Goal: Task Accomplishment & Management: Use online tool/utility

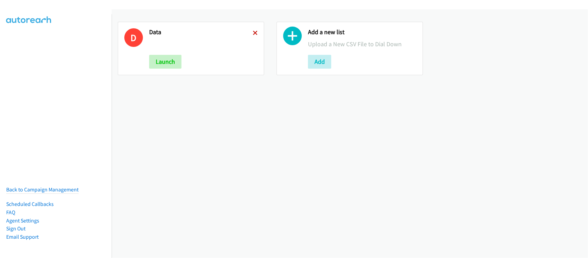
click at [254, 32] on icon at bounding box center [255, 33] width 5 height 5
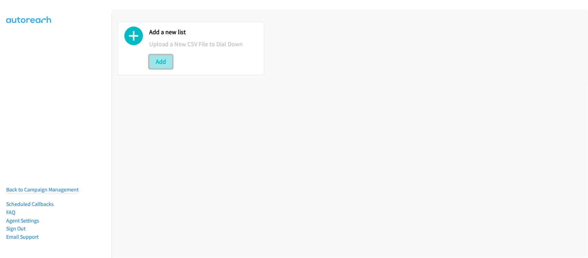
click at [162, 61] on button "Add" at bounding box center [160, 62] width 23 height 14
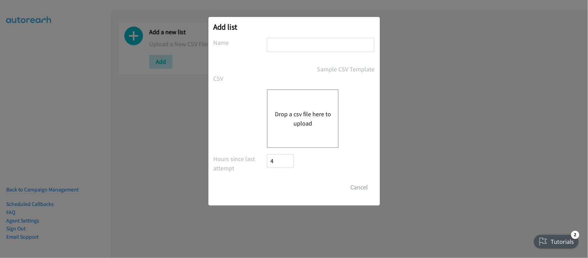
click at [309, 42] on input "text" at bounding box center [321, 45] width 108 height 14
type input "DATA"
click at [323, 107] on div "Drop a csv file here to upload" at bounding box center [303, 118] width 72 height 59
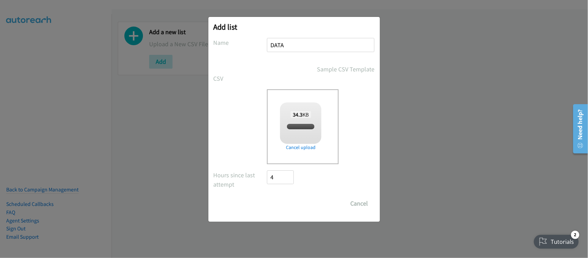
checkbox input "true"
click at [276, 201] on input "Save List" at bounding box center [285, 203] width 36 height 14
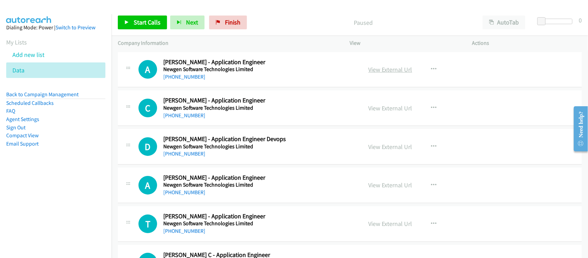
click at [391, 67] on link "View External Url" at bounding box center [391, 69] width 44 height 8
click at [190, 73] on link "[PHONE_NUMBER]" at bounding box center [184, 76] width 42 height 7
drag, startPoint x: 190, startPoint y: 74, endPoint x: 185, endPoint y: 70, distance: 7.1
click at [190, 74] on link "[PHONE_NUMBER]" at bounding box center [184, 76] width 42 height 7
click at [190, 116] on link "[PHONE_NUMBER]" at bounding box center [184, 115] width 42 height 7
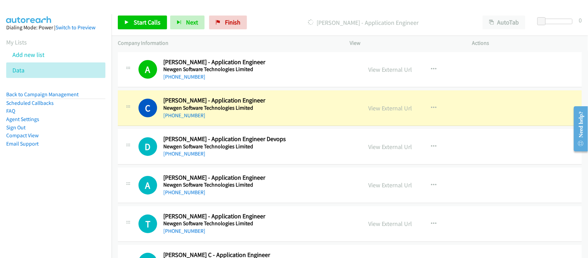
drag, startPoint x: 191, startPoint y: 112, endPoint x: 186, endPoint y: 107, distance: 6.8
click at [191, 112] on link "[PHONE_NUMBER]" at bounding box center [184, 115] width 42 height 7
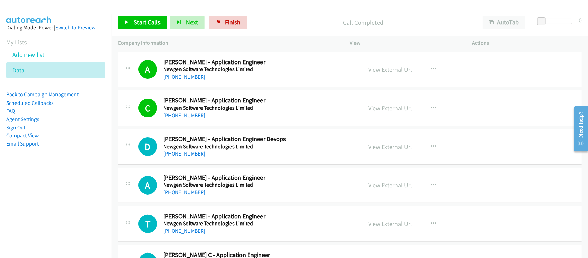
drag, startPoint x: 186, startPoint y: 151, endPoint x: 184, endPoint y: 147, distance: 4.5
click at [186, 151] on link "[PHONE_NUMBER]" at bounding box center [184, 153] width 42 height 7
drag, startPoint x: 187, startPoint y: 152, endPoint x: 185, endPoint y: 147, distance: 5.6
click at [187, 152] on link "[PHONE_NUMBER]" at bounding box center [184, 153] width 42 height 7
click at [192, 192] on link "[PHONE_NUMBER]" at bounding box center [184, 192] width 42 height 7
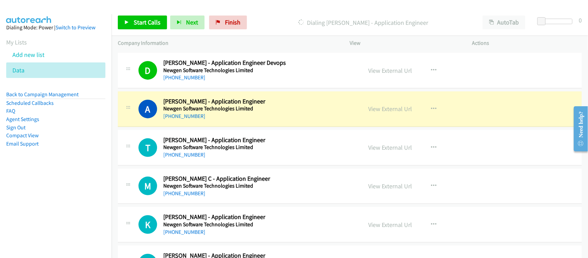
scroll to position [86, 0]
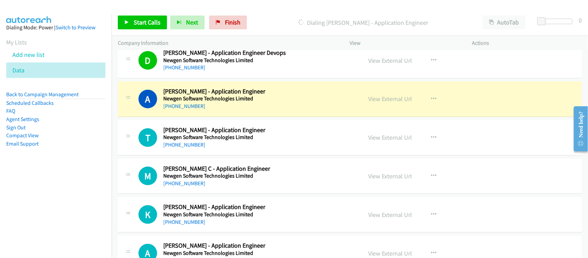
click at [204, 154] on div "T Callback Scheduled [PERSON_NAME] - Application Engineer Newgen Software Techn…" at bounding box center [350, 137] width 464 height 35
click at [196, 146] on link "[PHONE_NUMBER]" at bounding box center [184, 144] width 42 height 7
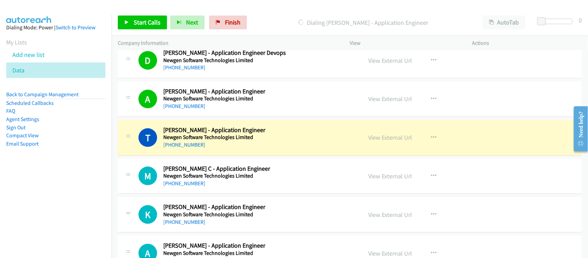
click at [209, 152] on div "T Callback Scheduled [PERSON_NAME] - Application Engineer Newgen Software Techn…" at bounding box center [350, 137] width 464 height 35
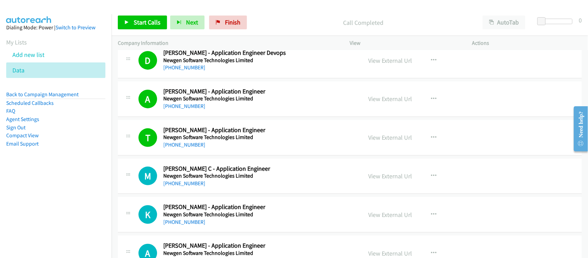
drag, startPoint x: 193, startPoint y: 183, endPoint x: 184, endPoint y: 152, distance: 32.6
click at [193, 183] on link "[PHONE_NUMBER]" at bounding box center [184, 183] width 42 height 7
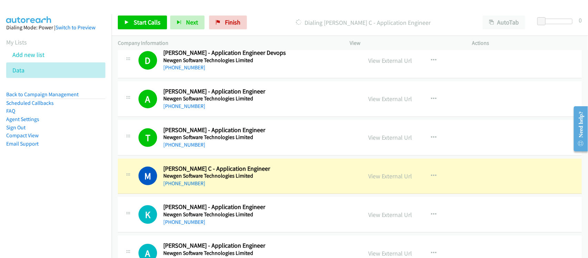
click at [212, 187] on div "[PHONE_NUMBER]" at bounding box center [258, 183] width 190 height 8
click at [402, 178] on link "View External Url" at bounding box center [391, 176] width 44 height 8
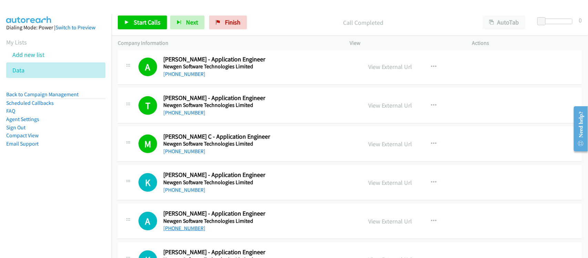
scroll to position [172, 0]
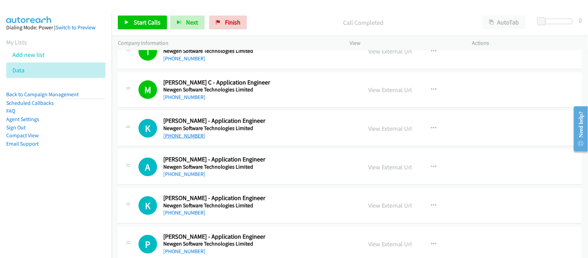
click at [189, 134] on link "[PHONE_NUMBER]" at bounding box center [184, 135] width 42 height 7
click at [181, 172] on link "[PHONE_NUMBER]" at bounding box center [184, 174] width 42 height 7
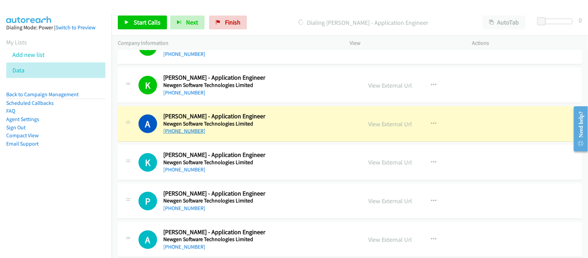
click at [185, 131] on link "[PHONE_NUMBER]" at bounding box center [184, 130] width 42 height 7
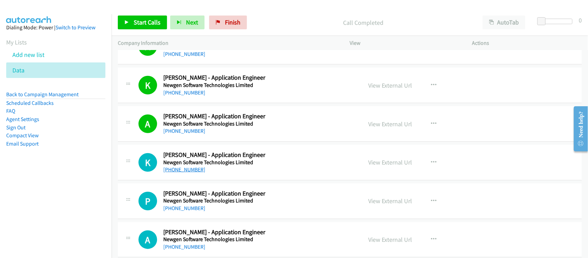
click at [181, 172] on link "[PHONE_NUMBER]" at bounding box center [184, 169] width 42 height 7
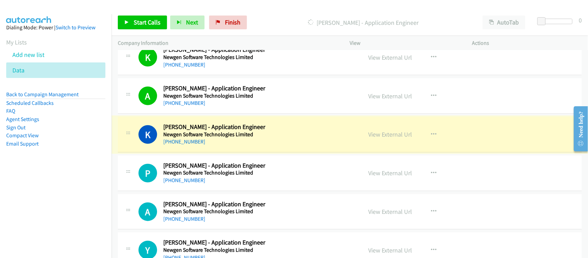
scroll to position [258, 0]
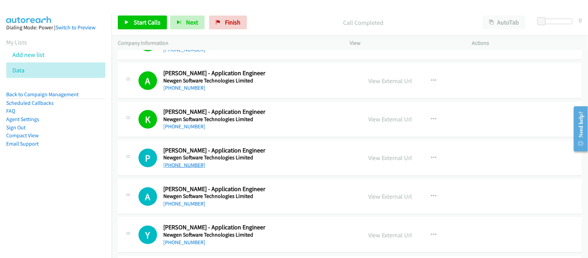
drag, startPoint x: 178, startPoint y: 166, endPoint x: 174, endPoint y: 164, distance: 4.5
click at [178, 166] on link "[PHONE_NUMBER]" at bounding box center [184, 165] width 42 height 7
click at [178, 202] on link "[PHONE_NUMBER]" at bounding box center [184, 203] width 42 height 7
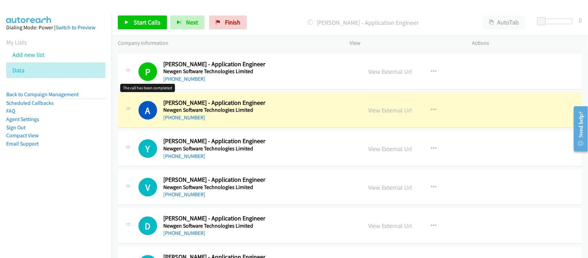
scroll to position [302, 0]
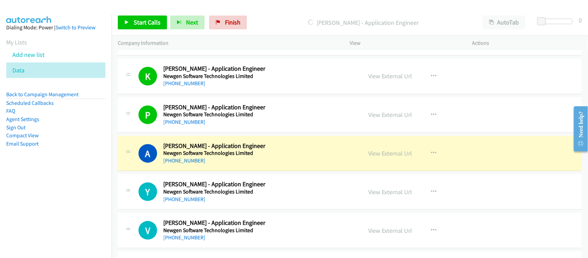
click at [190, 167] on div "A Callback Scheduled [PERSON_NAME] - Application Engineer Newgen Software Techn…" at bounding box center [350, 153] width 464 height 35
click at [387, 154] on link "View External Url" at bounding box center [391, 153] width 44 height 8
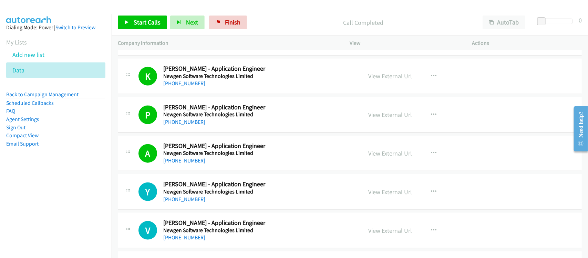
drag, startPoint x: 185, startPoint y: 198, endPoint x: 159, endPoint y: 158, distance: 48.2
click at [185, 198] on link "[PHONE_NUMBER]" at bounding box center [184, 199] width 42 height 7
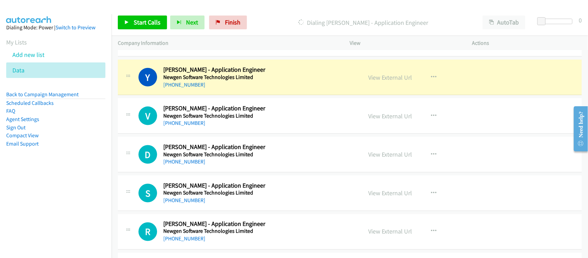
scroll to position [431, 0]
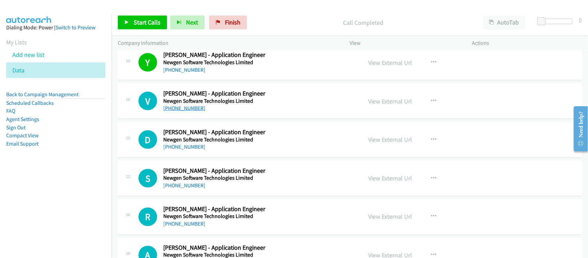
click at [192, 108] on link "[PHONE_NUMBER]" at bounding box center [184, 108] width 42 height 7
click at [170, 105] on link "[PHONE_NUMBER]" at bounding box center [184, 108] width 42 height 7
click at [195, 149] on link "[PHONE_NUMBER]" at bounding box center [184, 146] width 42 height 7
click at [190, 187] on link "[PHONE_NUMBER]" at bounding box center [184, 185] width 42 height 7
click at [190, 225] on link "[PHONE_NUMBER]" at bounding box center [184, 224] width 42 height 7
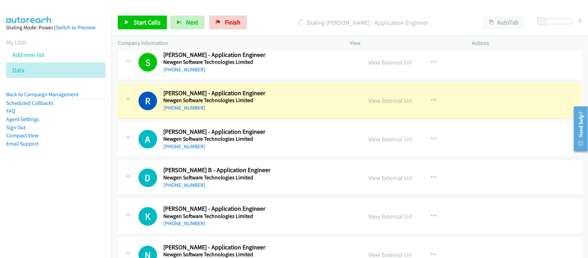
scroll to position [560, 0]
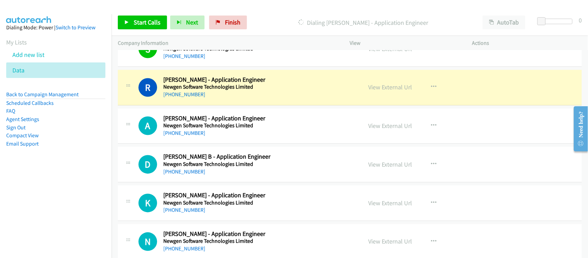
click at [210, 99] on div "[PHONE_NUMBER]" at bounding box center [258, 95] width 190 height 8
click at [369, 85] on link "View External Url" at bounding box center [391, 87] width 44 height 8
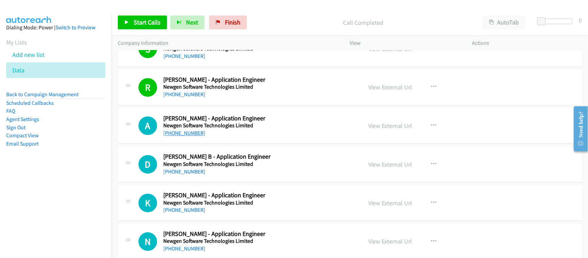
click at [190, 133] on link "[PHONE_NUMBER]" at bounding box center [184, 133] width 42 height 7
click at [183, 174] on link "[PHONE_NUMBER]" at bounding box center [184, 172] width 42 height 7
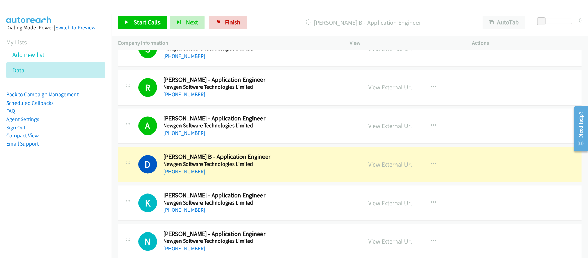
click at [207, 180] on div "D Callback Scheduled [PERSON_NAME] B - Application Engineer Newgen Software Tec…" at bounding box center [350, 164] width 464 height 35
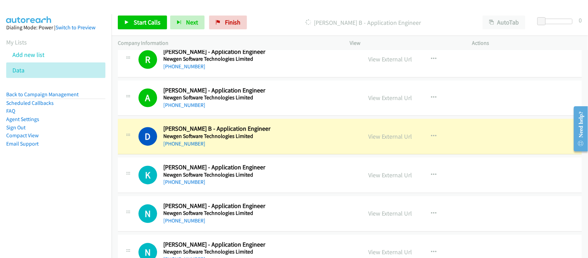
scroll to position [603, 0]
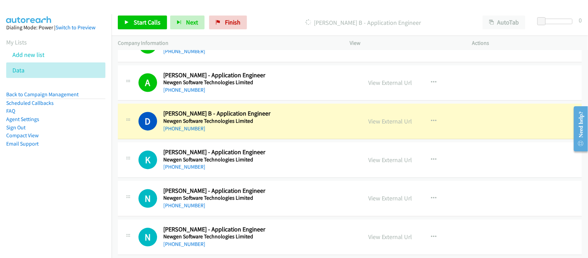
click at [96, 204] on nav "Dialing Mode: Power | Switch to Preview My Lists Add new list Data Back to Camp…" at bounding box center [56, 143] width 112 height 258
click at [104, 166] on aside "Dialing Mode: Power | Switch to Preview My Lists Add new list Data Back to Camp…" at bounding box center [56, 96] width 112 height 165
click at [388, 123] on link "View External Url" at bounding box center [391, 122] width 44 height 8
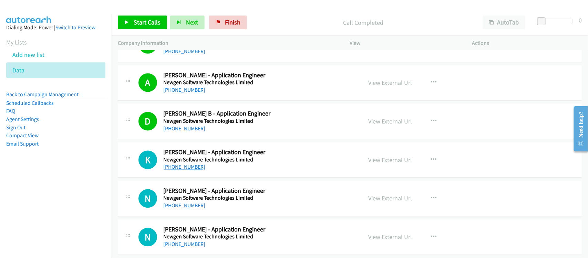
click at [181, 170] on link "[PHONE_NUMBER]" at bounding box center [184, 167] width 42 height 7
click at [181, 166] on link "[PHONE_NUMBER]" at bounding box center [184, 167] width 42 height 7
click at [186, 202] on div "[PHONE_NUMBER]" at bounding box center [258, 206] width 190 height 8
click at [186, 203] on link "[PHONE_NUMBER]" at bounding box center [184, 205] width 42 height 7
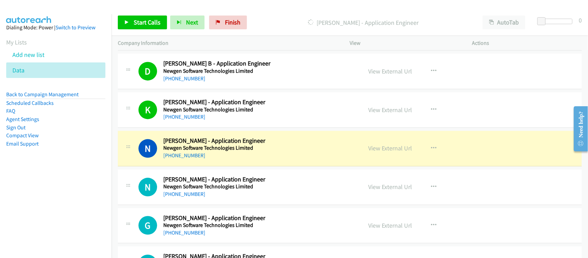
scroll to position [646, 0]
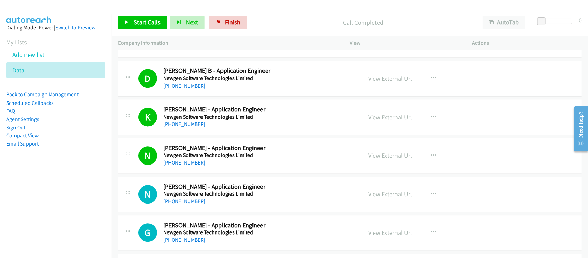
click at [194, 201] on link "[PHONE_NUMBER]" at bounding box center [184, 201] width 42 height 7
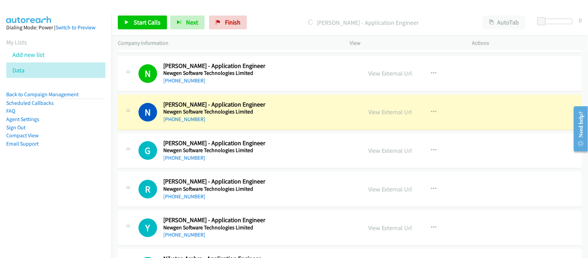
scroll to position [732, 0]
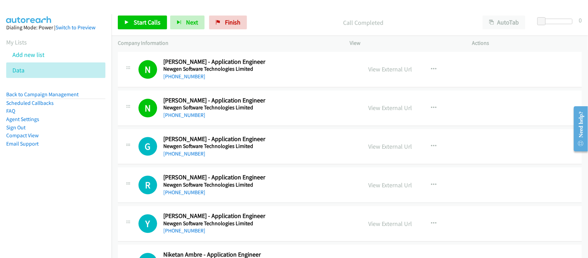
drag, startPoint x: 188, startPoint y: 152, endPoint x: 242, endPoint y: 156, distance: 53.9
click at [188, 152] on link "[PHONE_NUMBER]" at bounding box center [184, 153] width 42 height 7
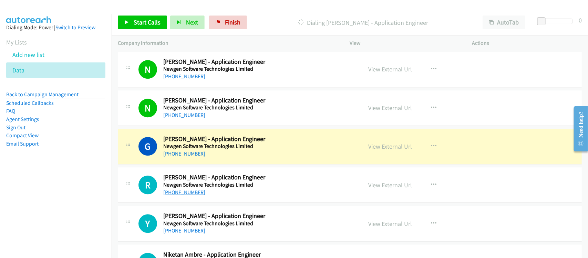
click at [167, 192] on link "[PHONE_NUMBER]" at bounding box center [184, 192] width 42 height 7
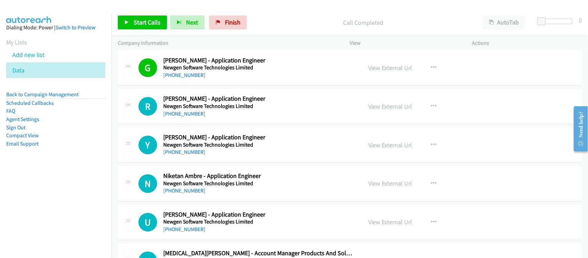
scroll to position [818, 0]
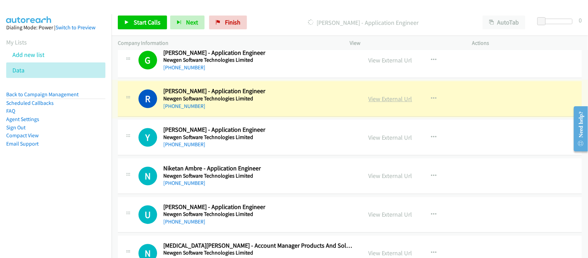
click at [394, 101] on link "View External Url" at bounding box center [391, 99] width 44 height 8
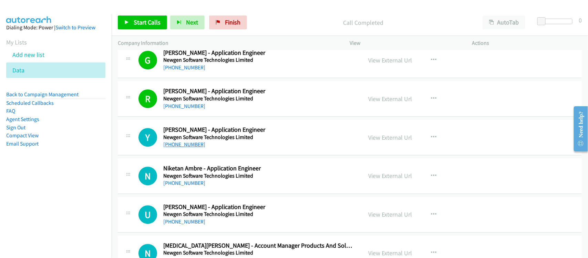
click at [184, 147] on link "[PHONE_NUMBER]" at bounding box center [184, 144] width 42 height 7
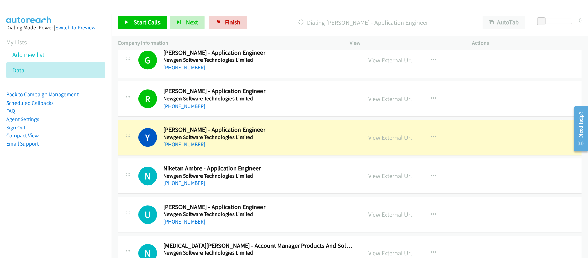
click at [210, 146] on div "[PHONE_NUMBER]" at bounding box center [258, 144] width 190 height 8
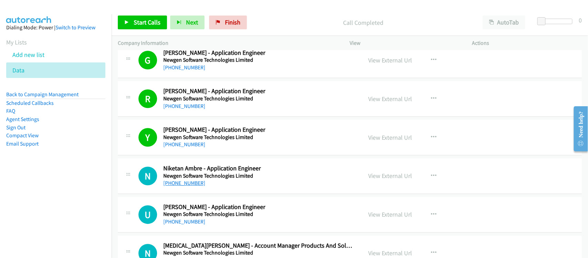
click at [183, 185] on link "[PHONE_NUMBER]" at bounding box center [184, 183] width 42 height 7
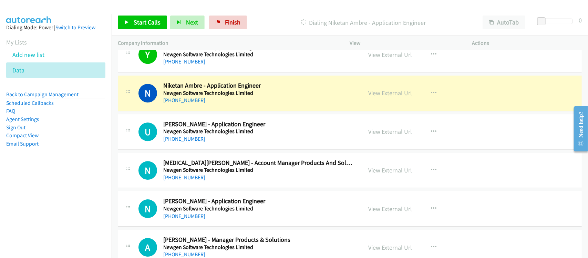
scroll to position [905, 0]
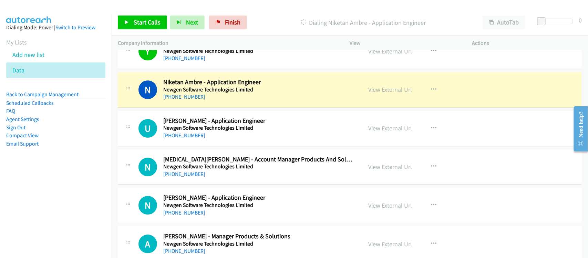
drag, startPoint x: 209, startPoint y: 104, endPoint x: 214, endPoint y: 101, distance: 6.0
click at [209, 104] on div "N Callback Scheduled Niketan Ambre - Application Engineer Newgen Software Techn…" at bounding box center [350, 89] width 464 height 35
click at [373, 90] on link "View External Url" at bounding box center [391, 89] width 44 height 8
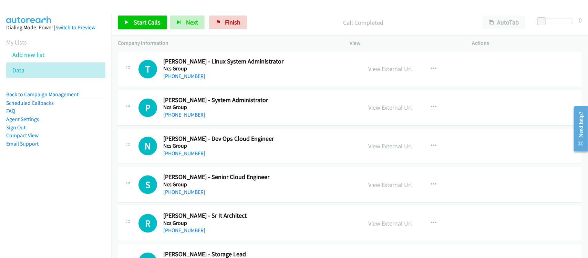
scroll to position [3015, 0]
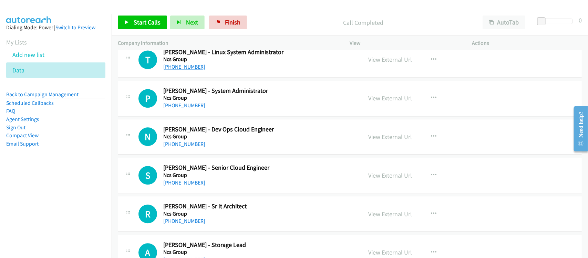
click at [183, 70] on link "[PHONE_NUMBER]" at bounding box center [184, 66] width 42 height 7
click at [188, 108] on link "[PHONE_NUMBER]" at bounding box center [184, 105] width 42 height 7
click at [184, 147] on link "[PHONE_NUMBER]" at bounding box center [184, 144] width 42 height 7
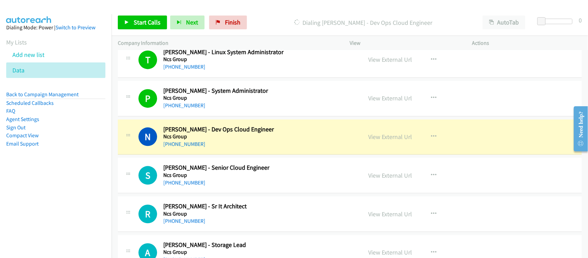
click at [215, 148] on div "[PHONE_NUMBER]" at bounding box center [258, 144] width 190 height 8
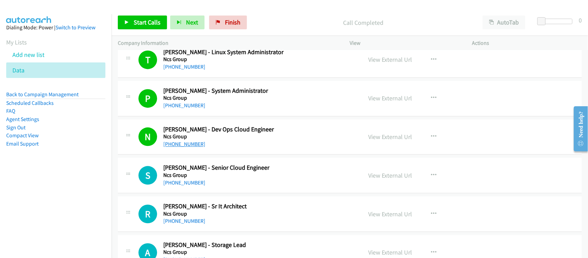
click at [185, 147] on link "[PHONE_NUMBER]" at bounding box center [184, 144] width 42 height 7
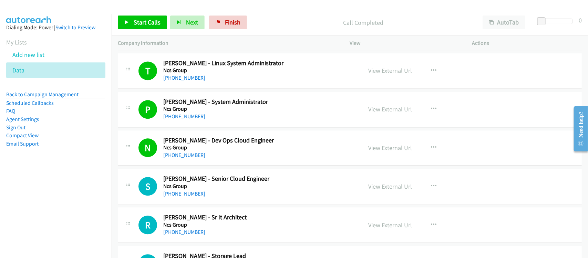
scroll to position [2972, 0]
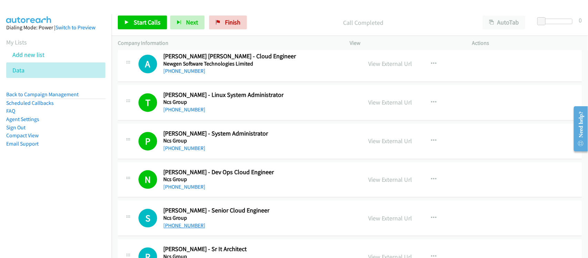
click at [183, 229] on link "[PHONE_NUMBER]" at bounding box center [184, 225] width 42 height 7
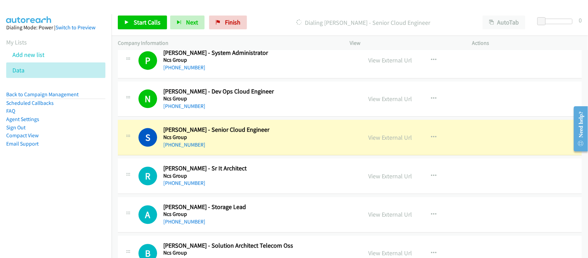
scroll to position [3058, 0]
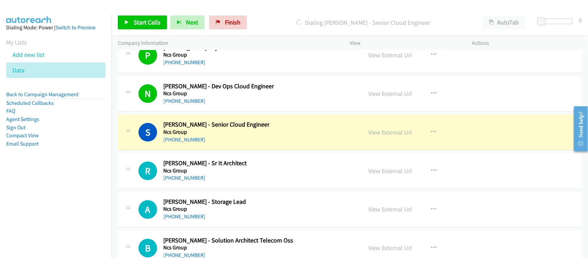
click at [214, 150] on div "S Callback Scheduled [PERSON_NAME] - Senior Cloud Engineer Ncs Group [GEOGRAPHI…" at bounding box center [350, 131] width 464 height 35
click at [383, 135] on link "View External Url" at bounding box center [391, 132] width 44 height 8
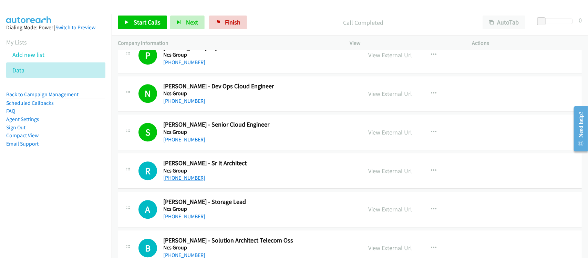
drag, startPoint x: 178, startPoint y: 181, endPoint x: 175, endPoint y: 180, distance: 4.2
click at [178, 181] on link "[PHONE_NUMBER]" at bounding box center [184, 177] width 42 height 7
click at [183, 219] on link "[PHONE_NUMBER]" at bounding box center [184, 216] width 42 height 7
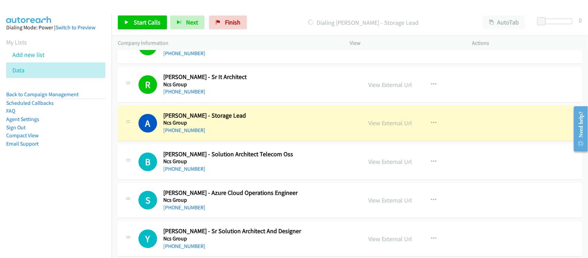
scroll to position [3187, 0]
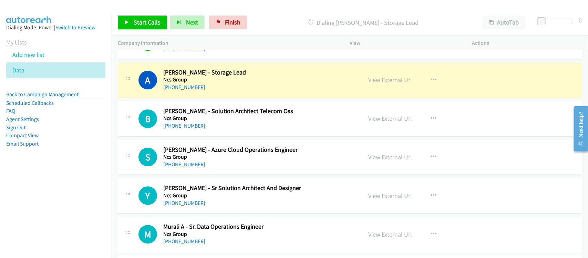
click at [209, 98] on div "A Callback Scheduled [PERSON_NAME] - Storage Lead Ncs Group [GEOGRAPHIC_DATA]/[…" at bounding box center [350, 79] width 464 height 35
click at [395, 84] on link "View External Url" at bounding box center [391, 80] width 44 height 8
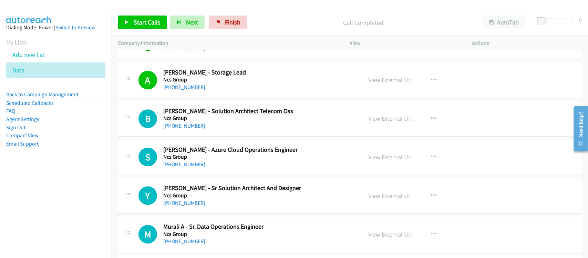
drag, startPoint x: 191, startPoint y: 129, endPoint x: 178, endPoint y: 126, distance: 12.7
click at [176, 129] on link "[PHONE_NUMBER]" at bounding box center [184, 125] width 42 height 7
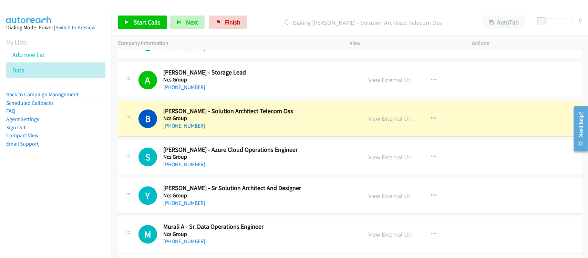
click at [208, 130] on div "[PHONE_NUMBER]" at bounding box center [258, 126] width 190 height 8
click at [385, 122] on link "View External Url" at bounding box center [391, 118] width 44 height 8
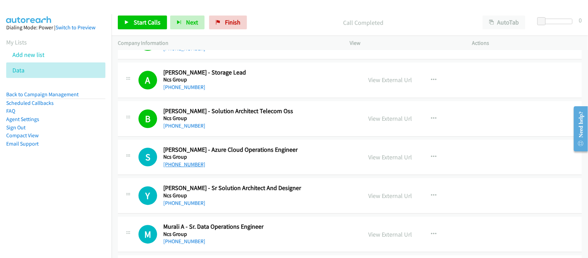
click at [195, 167] on link "[PHONE_NUMBER]" at bounding box center [184, 164] width 42 height 7
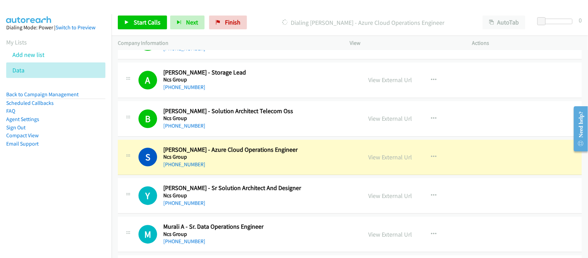
click at [214, 169] on div "[PHONE_NUMBER]" at bounding box center [258, 164] width 190 height 8
click at [401, 161] on link "View External Url" at bounding box center [391, 157] width 44 height 8
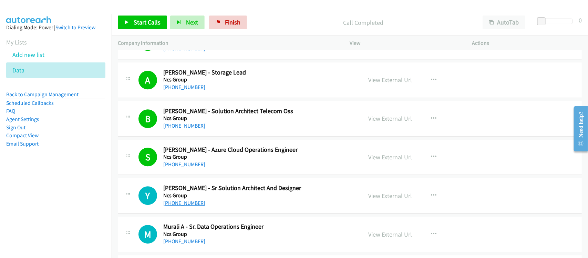
click at [183, 206] on link "[PHONE_NUMBER]" at bounding box center [184, 203] width 42 height 7
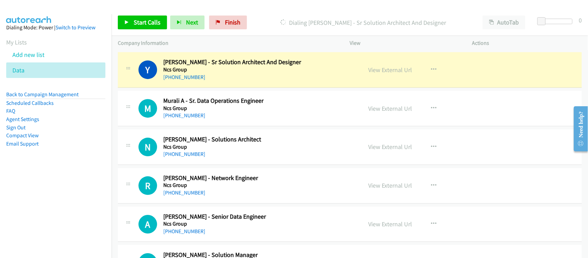
scroll to position [3317, 0]
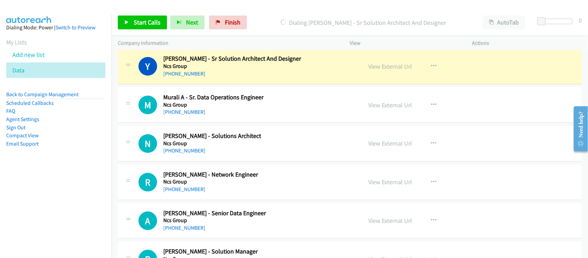
drag, startPoint x: 209, startPoint y: 86, endPoint x: 218, endPoint y: 85, distance: 9.1
click at [209, 84] on div "Y Callback Scheduled [PERSON_NAME] - Sr Solution Architect And Designer Ncs Gro…" at bounding box center [350, 66] width 464 height 35
click at [378, 67] on div "View External Url" at bounding box center [391, 66] width 44 height 9
click at [378, 70] on link "View External Url" at bounding box center [391, 66] width 44 height 8
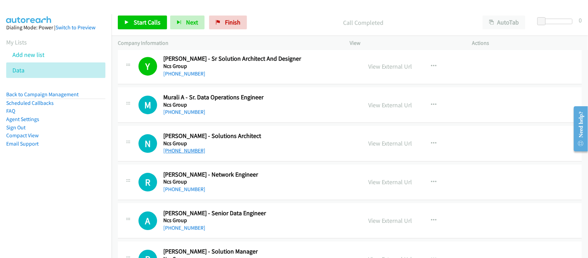
click at [185, 154] on link "[PHONE_NUMBER]" at bounding box center [184, 150] width 42 height 7
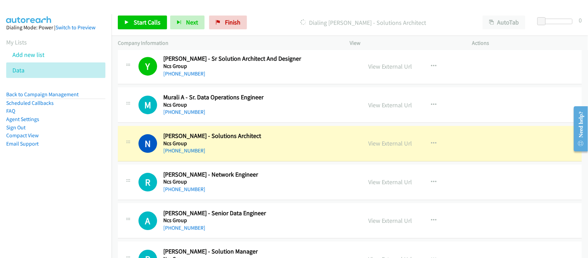
click at [75, 162] on aside "Dialing Mode: Power | Switch to Preview My Lists Add new list Data Back to Camp…" at bounding box center [56, 96] width 112 height 165
click at [402, 147] on link "View External Url" at bounding box center [391, 143] width 44 height 8
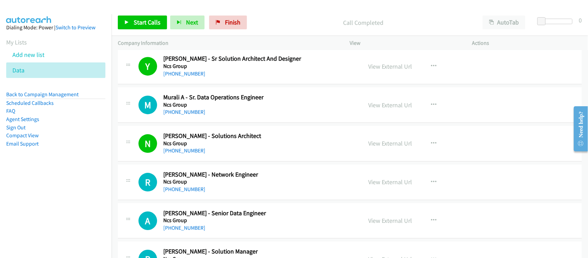
drag, startPoint x: 186, startPoint y: 195, endPoint x: 186, endPoint y: 186, distance: 8.6
click at [186, 192] on link "[PHONE_NUMBER]" at bounding box center [184, 189] width 42 height 7
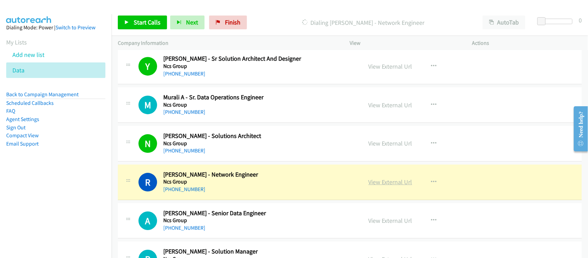
click at [369, 185] on link "View External Url" at bounding box center [391, 182] width 44 height 8
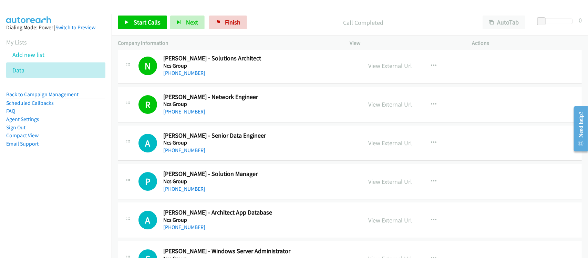
scroll to position [3403, 0]
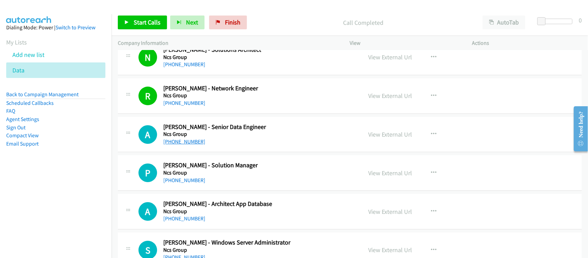
click at [176, 145] on link "[PHONE_NUMBER]" at bounding box center [184, 141] width 42 height 7
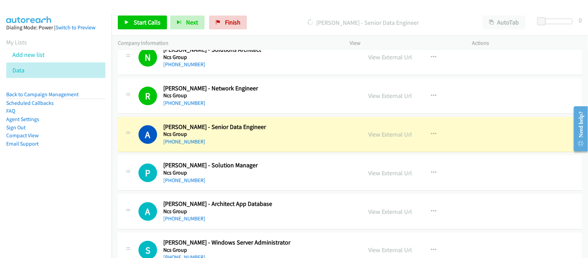
click at [205, 146] on div "[PHONE_NUMBER]" at bounding box center [258, 141] width 190 height 8
click at [378, 138] on link "View External Url" at bounding box center [391, 134] width 44 height 8
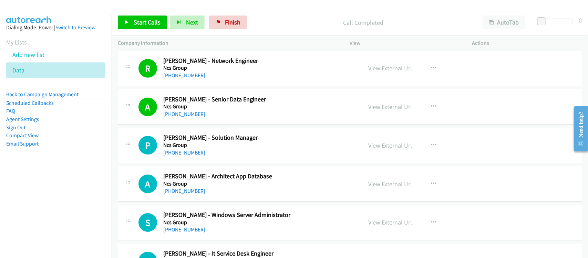
scroll to position [3446, 0]
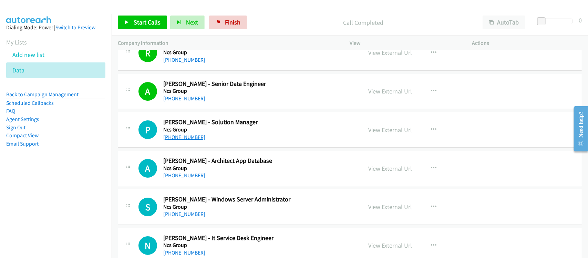
click at [188, 140] on link "[PHONE_NUMBER]" at bounding box center [184, 137] width 42 height 7
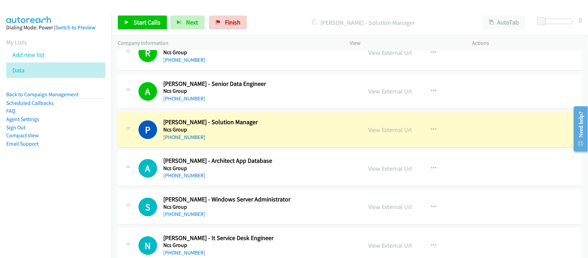
click at [75, 200] on nav "Dialing Mode: Power | Switch to Preview My Lists Add new list Data Back to Camp…" at bounding box center [56, 143] width 112 height 258
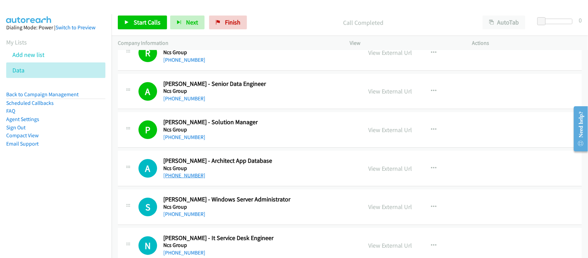
click at [184, 178] on link "[PHONE_NUMBER]" at bounding box center [184, 175] width 42 height 7
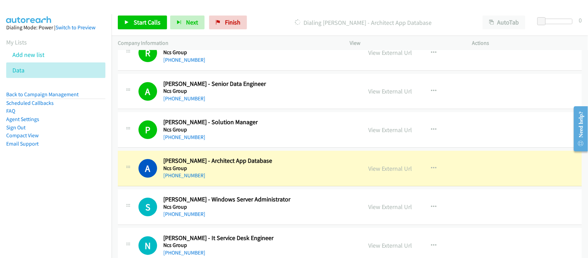
click at [204, 180] on div "[PHONE_NUMBER]" at bounding box center [258, 175] width 190 height 8
click at [402, 171] on link "View External Url" at bounding box center [391, 168] width 44 height 8
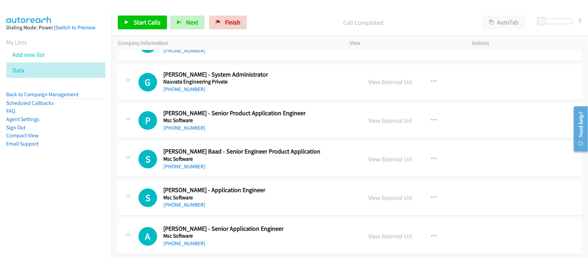
scroll to position [4221, 0]
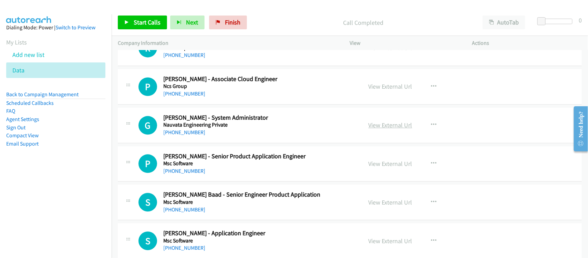
click at [376, 129] on link "View External Url" at bounding box center [391, 125] width 44 height 8
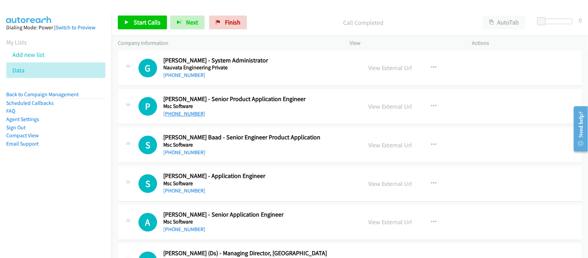
scroll to position [4264, 0]
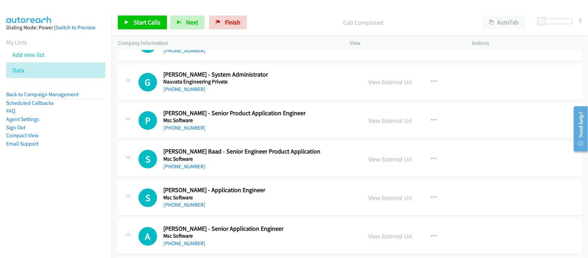
click at [185, 93] on div "[PHONE_NUMBER]" at bounding box center [258, 89] width 190 height 8
click at [187, 92] on link "[PHONE_NUMBER]" at bounding box center [184, 89] width 42 height 7
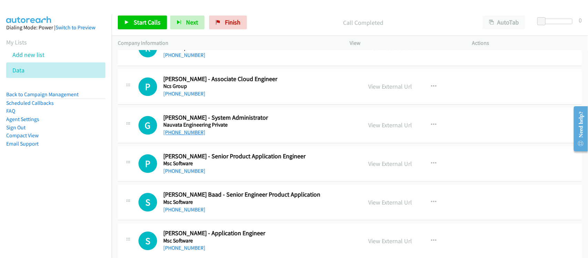
click at [191, 135] on link "[PHONE_NUMBER]" at bounding box center [184, 132] width 42 height 7
drag, startPoint x: 186, startPoint y: 174, endPoint x: 173, endPoint y: 165, distance: 16.0
click at [186, 174] on link "[PHONE_NUMBER]" at bounding box center [184, 170] width 42 height 7
click at [168, 174] on link "[PHONE_NUMBER]" at bounding box center [184, 170] width 42 height 7
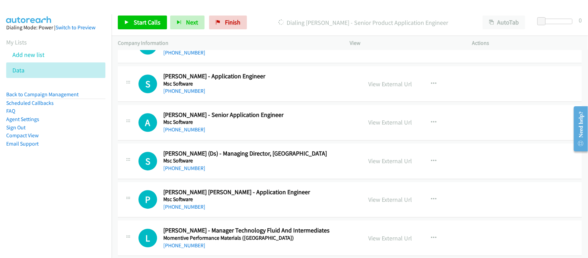
scroll to position [4350, 0]
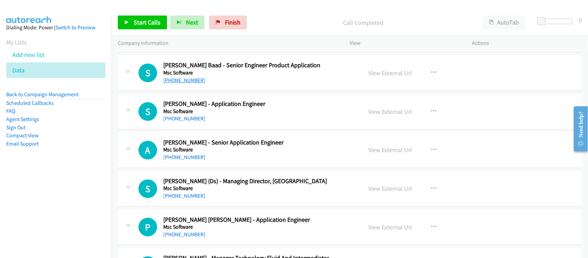
click at [185, 83] on link "[PHONE_NUMBER]" at bounding box center [184, 80] width 42 height 7
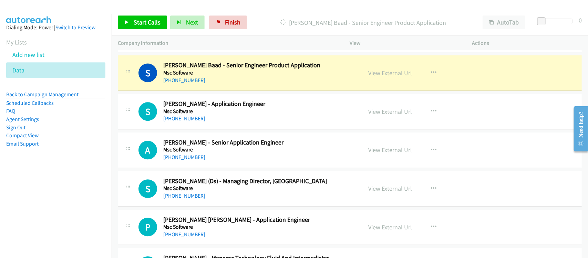
click at [211, 84] on div "[PHONE_NUMBER]" at bounding box center [258, 80] width 190 height 8
drag, startPoint x: 214, startPoint y: 94, endPoint x: 223, endPoint y: 88, distance: 10.7
click at [214, 91] on div "S Callback Scheduled [PERSON_NAME] - Senior Engineer Product Application Msc So…" at bounding box center [350, 72] width 464 height 35
click at [381, 77] on link "View External Url" at bounding box center [391, 73] width 44 height 8
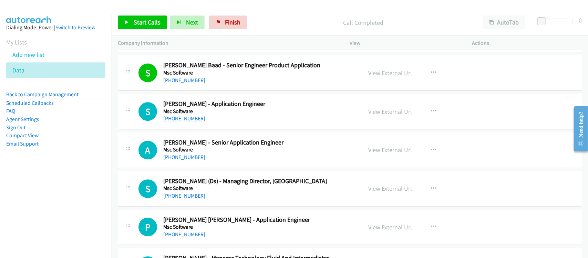
click at [196, 122] on link "[PHONE_NUMBER]" at bounding box center [184, 118] width 42 height 7
click at [194, 168] on div "A Callback Scheduled [PERSON_NAME] - Senior Application Engineer Msc Software […" at bounding box center [350, 149] width 464 height 35
click at [194, 160] on link "[PHONE_NUMBER]" at bounding box center [184, 157] width 42 height 7
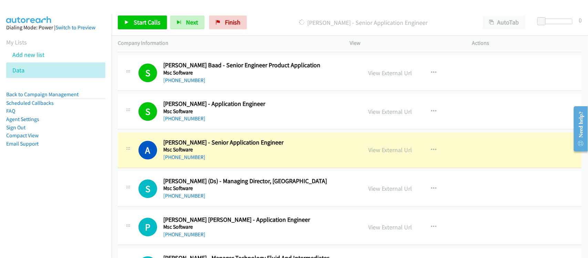
click at [216, 161] on div "[PHONE_NUMBER]" at bounding box center [258, 157] width 190 height 8
click at [376, 154] on link "View External Url" at bounding box center [391, 150] width 44 height 8
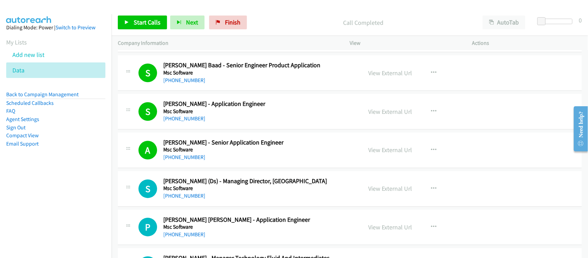
drag, startPoint x: 191, startPoint y: 202, endPoint x: 178, endPoint y: 195, distance: 14.6
click at [191, 199] on link "[PHONE_NUMBER]" at bounding box center [184, 195] width 42 height 7
click at [183, 237] on link "[PHONE_NUMBER]" at bounding box center [184, 234] width 42 height 7
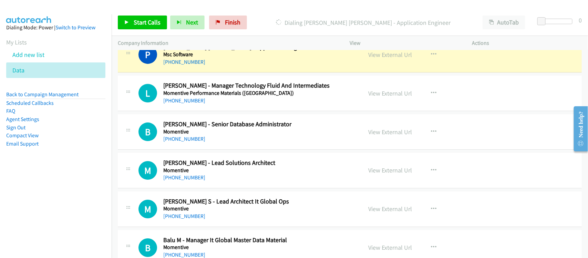
scroll to position [4480, 0]
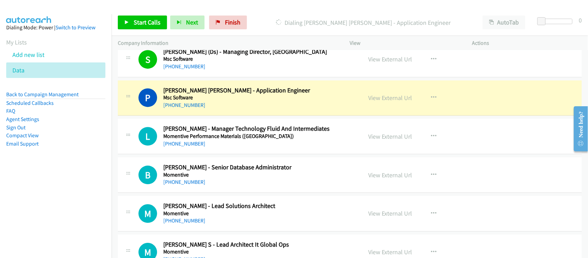
click at [207, 116] on div "P Callback Scheduled [PERSON_NAME] [PERSON_NAME] - Application Engineer Msc Sof…" at bounding box center [350, 97] width 464 height 35
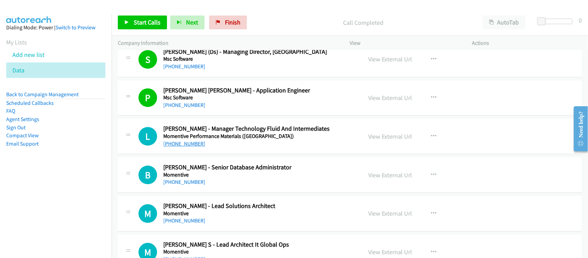
drag, startPoint x: 188, startPoint y: 152, endPoint x: 184, endPoint y: 152, distance: 4.2
click at [188, 147] on link "[PHONE_NUMBER]" at bounding box center [184, 143] width 42 height 7
click at [187, 185] on link "[PHONE_NUMBER]" at bounding box center [184, 181] width 42 height 7
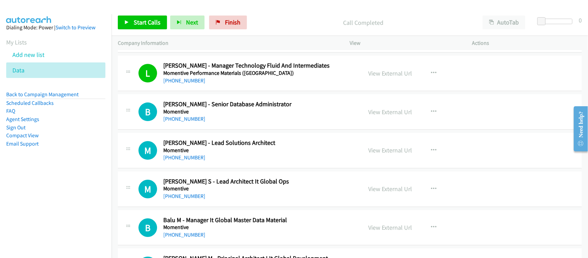
scroll to position [4566, 0]
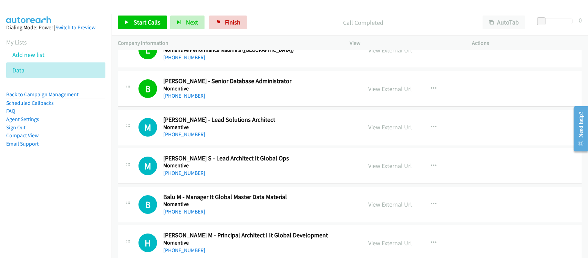
drag, startPoint x: 185, startPoint y: 143, endPoint x: 174, endPoint y: 130, distance: 17.4
click at [185, 137] on link "[PHONE_NUMBER]" at bounding box center [184, 134] width 42 height 7
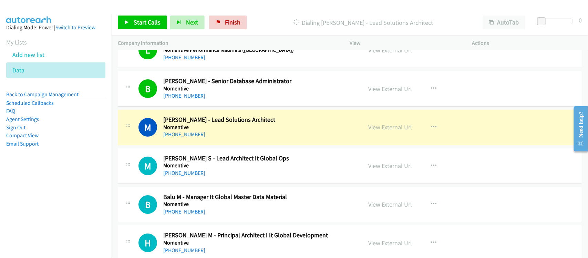
click at [206, 139] on div "[PHONE_NUMBER]" at bounding box center [258, 134] width 190 height 8
click at [392, 131] on link "View External Url" at bounding box center [391, 127] width 44 height 8
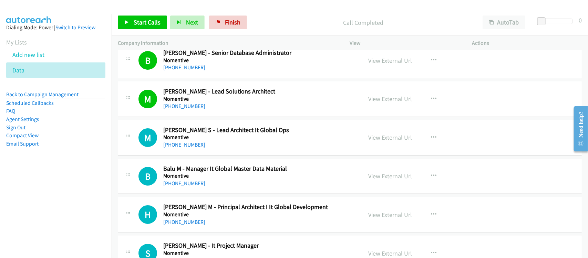
scroll to position [4609, 0]
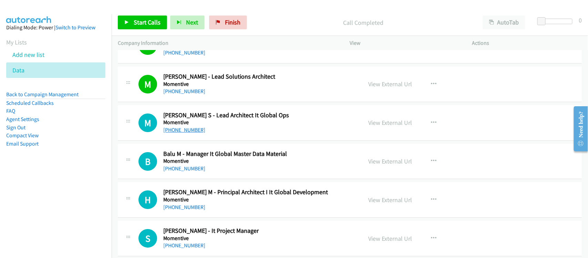
drag, startPoint x: 191, startPoint y: 135, endPoint x: 187, endPoint y: 135, distance: 4.1
click at [191, 133] on link "[PHONE_NUMBER]" at bounding box center [184, 129] width 42 height 7
drag, startPoint x: 192, startPoint y: 177, endPoint x: 161, endPoint y: 151, distance: 39.8
click at [192, 172] on link "[PHONE_NUMBER]" at bounding box center [184, 168] width 42 height 7
click at [192, 210] on link "[PHONE_NUMBER]" at bounding box center [184, 207] width 42 height 7
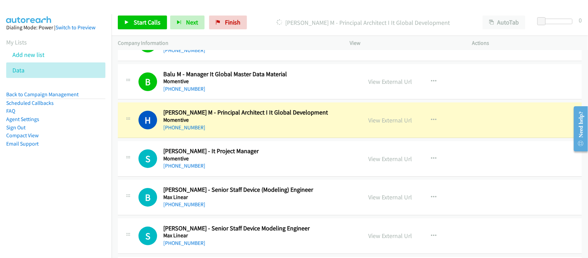
scroll to position [4738, 0]
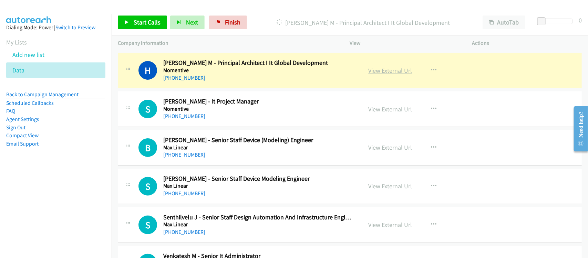
click at [385, 74] on link "View External Url" at bounding box center [391, 71] width 44 height 8
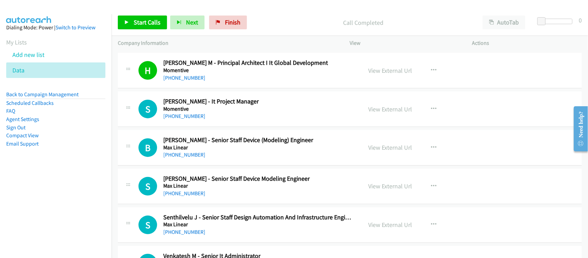
click at [180, 112] on h5 "Momentive" at bounding box center [258, 108] width 190 height 7
click at [180, 119] on link "[PHONE_NUMBER]" at bounding box center [184, 116] width 42 height 7
click at [181, 158] on link "[PHONE_NUMBER]" at bounding box center [184, 154] width 42 height 7
click at [214, 159] on div "[PHONE_NUMBER]" at bounding box center [258, 155] width 190 height 8
click at [210, 159] on div "[PHONE_NUMBER]" at bounding box center [258, 155] width 190 height 8
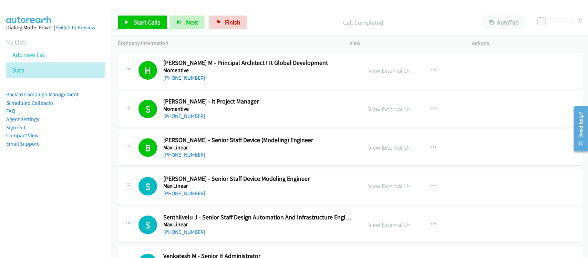
drag, startPoint x: 167, startPoint y: 199, endPoint x: 157, endPoint y: 192, distance: 11.7
click at [167, 196] on link "[PHONE_NUMBER]" at bounding box center [184, 193] width 42 height 7
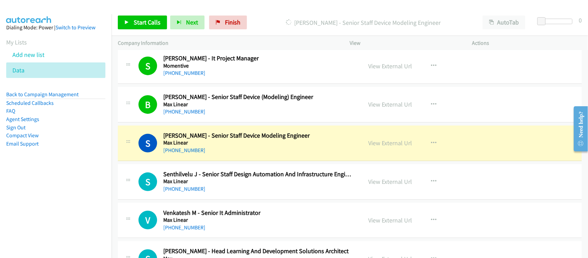
scroll to position [4824, 0]
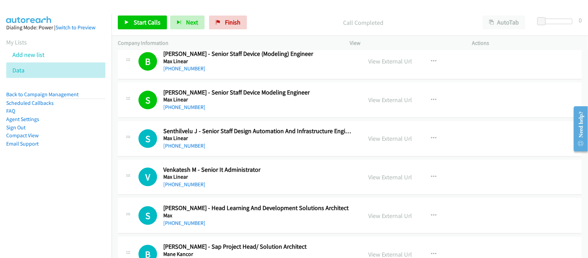
click at [185, 156] on div "S Callback Scheduled Senthilvelu J - Senior Staff Design Automation And Infrast…" at bounding box center [350, 138] width 464 height 35
click at [183, 150] on div "[PHONE_NUMBER]" at bounding box center [258, 146] width 190 height 8
click at [178, 149] on link "[PHONE_NUMBER]" at bounding box center [184, 145] width 42 height 7
click at [186, 187] on link "[PHONE_NUMBER]" at bounding box center [184, 184] width 42 height 7
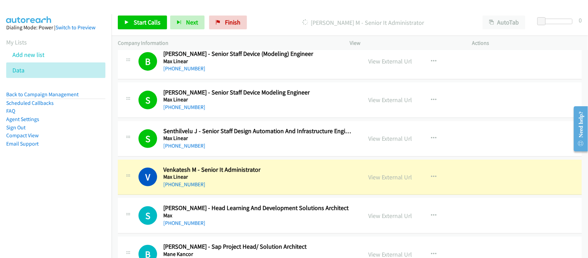
click at [213, 195] on div "V Callback Scheduled Venkatesh M - Senior It Administrator Max Linear [GEOGRAPH…" at bounding box center [350, 177] width 464 height 35
click at [391, 181] on link "View External Url" at bounding box center [391, 177] width 44 height 8
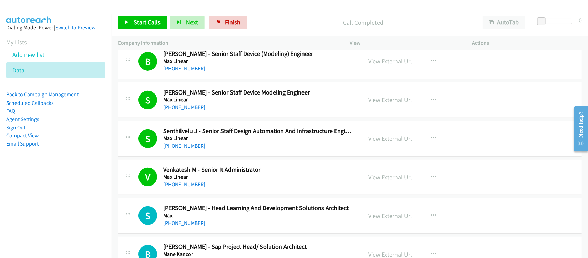
scroll to position [4910, 0]
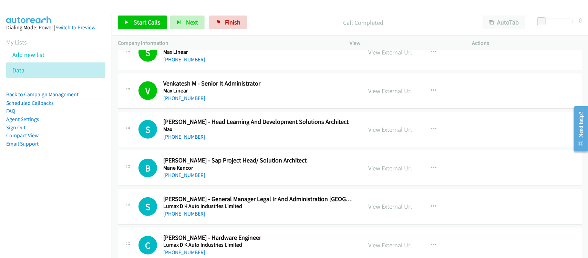
click at [185, 140] on link "[PHONE_NUMBER]" at bounding box center [184, 136] width 42 height 7
click at [206, 186] on div "B Callback Scheduled [PERSON_NAME] - Sap Project Head/ Solution Architect Mane …" at bounding box center [350, 167] width 464 height 35
click at [185, 178] on link "[PHONE_NUMBER]" at bounding box center [184, 175] width 42 height 7
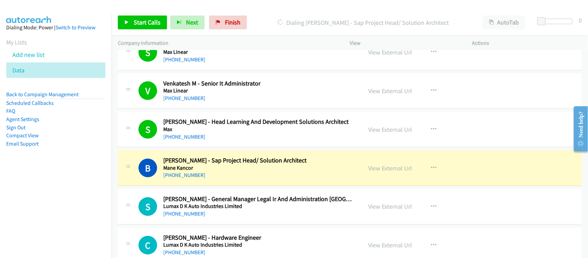
click at [214, 186] on div "B Callback Scheduled [PERSON_NAME] - Sap Project Head/ Solution Architect Mane …" at bounding box center [350, 167] width 464 height 35
click at [371, 172] on link "View External Url" at bounding box center [391, 168] width 44 height 8
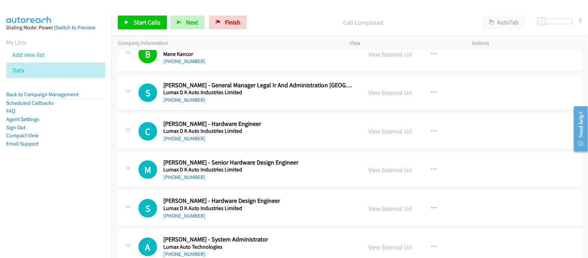
scroll to position [5040, 0]
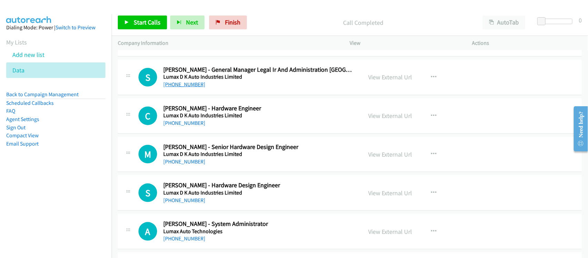
click at [186, 88] on link "[PHONE_NUMBER]" at bounding box center [184, 84] width 42 height 7
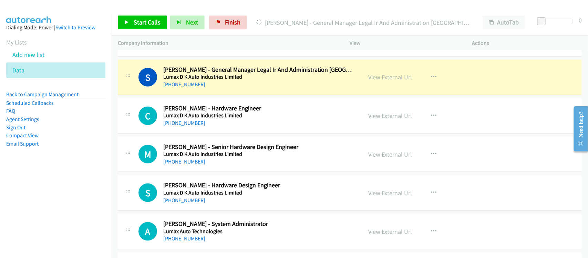
click at [53, 186] on nav "Dialing Mode: Power | Switch to Preview My Lists Add new list Data Back to Camp…" at bounding box center [56, 143] width 112 height 258
click at [390, 81] on link "View External Url" at bounding box center [391, 77] width 44 height 8
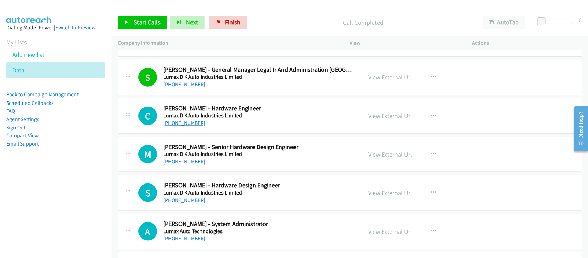
click at [191, 126] on link "[PHONE_NUMBER]" at bounding box center [184, 123] width 42 height 7
drag, startPoint x: 184, startPoint y: 170, endPoint x: 181, endPoint y: 161, distance: 8.8
click at [184, 165] on link "[PHONE_NUMBER]" at bounding box center [184, 161] width 42 height 7
click at [53, 201] on nav "Dialing Mode: Power | Switch to Preview My Lists Add new list Data Back to Camp…" at bounding box center [56, 143] width 112 height 258
click at [184, 165] on link "[PHONE_NUMBER]" at bounding box center [184, 161] width 42 height 7
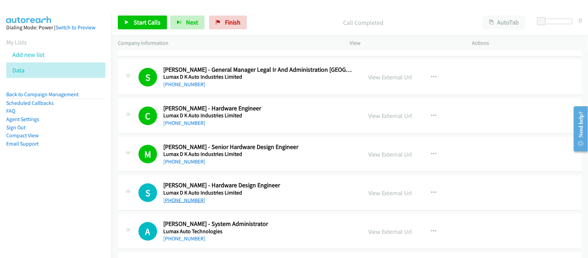
click at [193, 203] on link "[PHONE_NUMBER]" at bounding box center [184, 200] width 42 height 7
drag, startPoint x: 195, startPoint y: 224, endPoint x: 199, endPoint y: 216, distance: 9.6
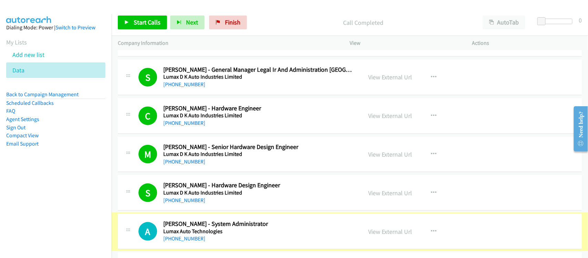
scroll to position [5169, 0]
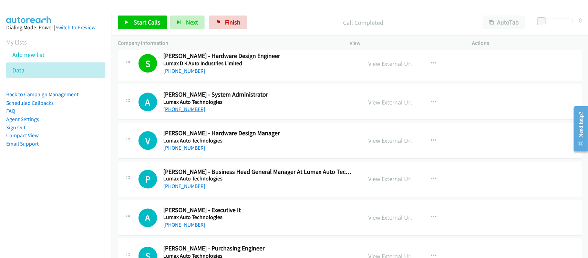
click at [191, 112] on link "[PHONE_NUMBER]" at bounding box center [184, 109] width 42 height 7
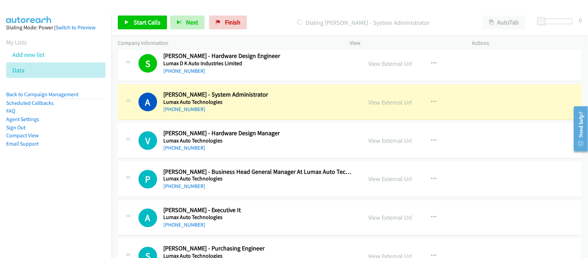
click at [214, 120] on div "A Callback Scheduled [PERSON_NAME] - System Administrator Lumax Auto Technologi…" at bounding box center [350, 101] width 464 height 35
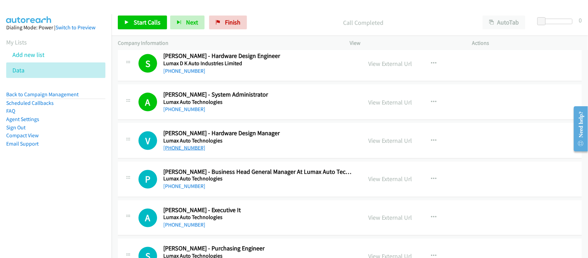
click at [172, 151] on link "[PHONE_NUMBER]" at bounding box center [184, 147] width 42 height 7
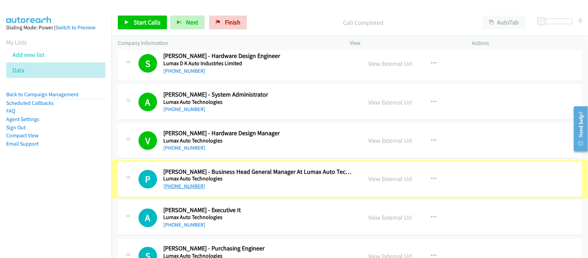
click at [183, 190] on link "[PHONE_NUMBER]" at bounding box center [184, 186] width 42 height 7
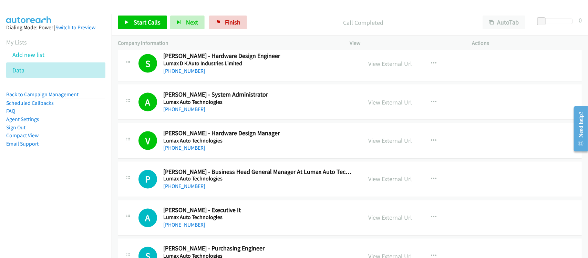
click at [211, 197] on div "P Callback Scheduled [PERSON_NAME] - Business Head General Manager At Lumax Aut…" at bounding box center [350, 179] width 464 height 35
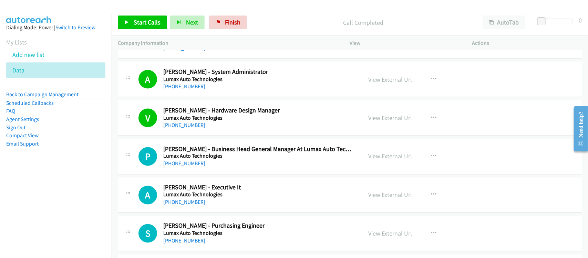
scroll to position [5212, 0]
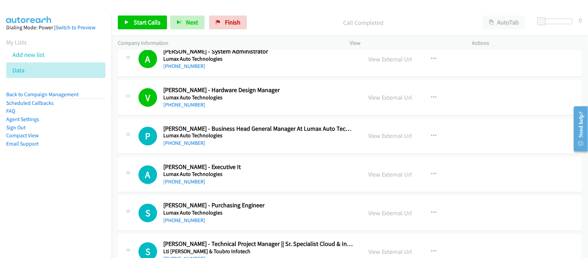
click at [180, 186] on div "[PHONE_NUMBER]" at bounding box center [258, 182] width 190 height 8
click at [180, 185] on link "[PHONE_NUMBER]" at bounding box center [184, 181] width 42 height 7
click at [199, 193] on div "A Callback Scheduled [PERSON_NAME] - Executive It Lumax Auto Technologies [GEOG…" at bounding box center [350, 174] width 464 height 35
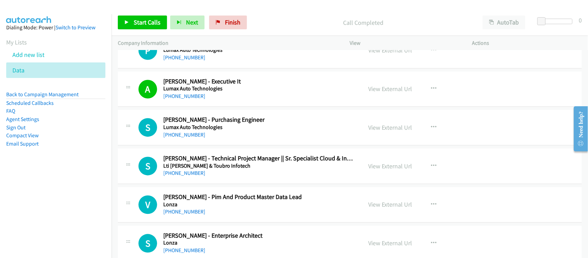
scroll to position [5298, 0]
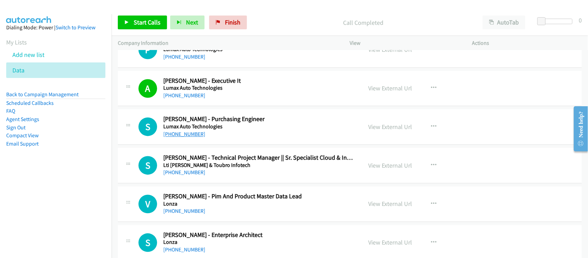
click at [192, 137] on link "[PHONE_NUMBER]" at bounding box center [184, 134] width 42 height 7
click at [200, 177] on div "[PHONE_NUMBER]" at bounding box center [258, 173] width 190 height 8
click at [194, 176] on link "[PHONE_NUMBER]" at bounding box center [184, 172] width 42 height 7
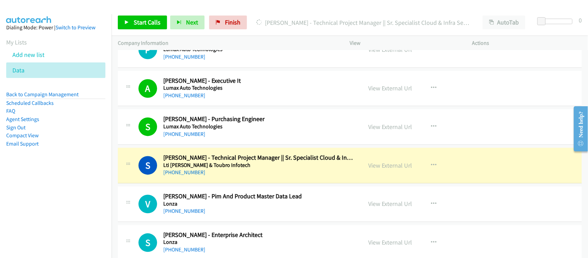
click at [208, 183] on div "S Callback Scheduled [PERSON_NAME] - Technical Project Manager || Sr. Specialis…" at bounding box center [350, 165] width 464 height 35
click at [392, 170] on link "View External Url" at bounding box center [391, 166] width 44 height 8
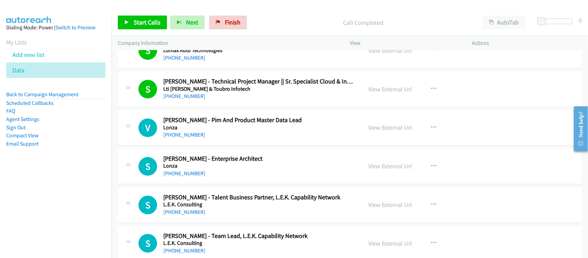
scroll to position [5384, 0]
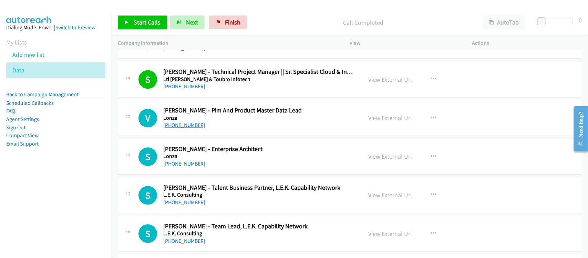
click at [183, 128] on link "[PHONE_NUMBER]" at bounding box center [184, 125] width 42 height 7
drag, startPoint x: 183, startPoint y: 171, endPoint x: 182, endPoint y: 166, distance: 5.0
click at [183, 167] on link "[PHONE_NUMBER]" at bounding box center [184, 163] width 42 height 7
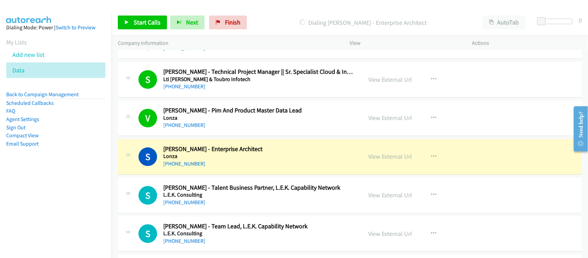
click at [202, 160] on h5 "Lonza" at bounding box center [258, 156] width 190 height 7
click at [371, 160] on link "View External Url" at bounding box center [391, 156] width 44 height 8
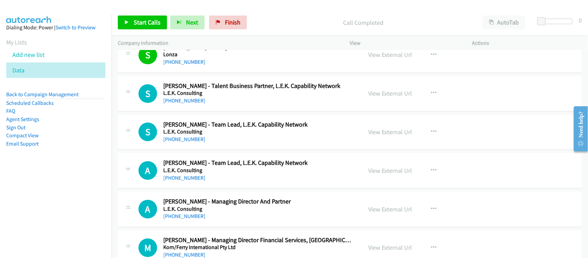
scroll to position [5470, 0]
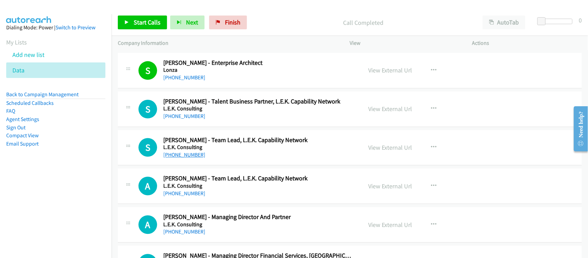
click at [190, 158] on link "[PHONE_NUMBER]" at bounding box center [184, 154] width 42 height 7
click at [205, 120] on div "[PHONE_NUMBER]" at bounding box center [258, 116] width 190 height 8
click at [379, 113] on link "View External Url" at bounding box center [391, 109] width 44 height 8
click at [192, 119] on link "[PHONE_NUMBER]" at bounding box center [184, 116] width 42 height 7
drag, startPoint x: 168, startPoint y: 161, endPoint x: 175, endPoint y: 159, distance: 7.0
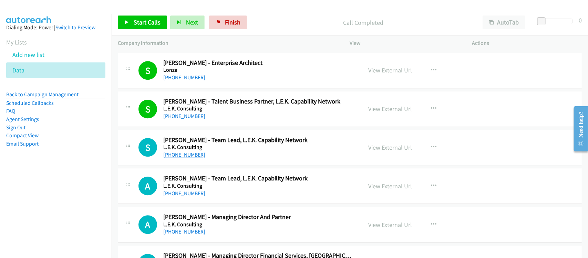
click at [178, 158] on link "[PHONE_NUMBER]" at bounding box center [184, 154] width 42 height 7
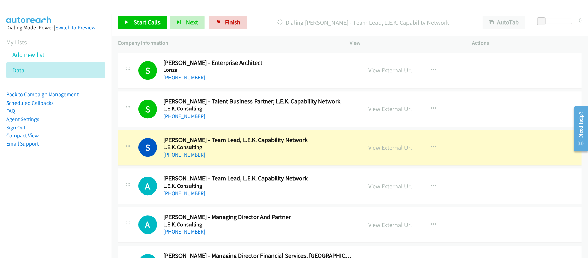
click at [211, 197] on div "[PHONE_NUMBER]" at bounding box center [258, 193] width 190 height 8
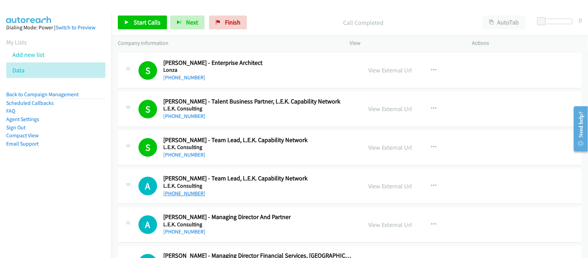
click at [178, 196] on link "[PHONE_NUMBER]" at bounding box center [184, 193] width 42 height 7
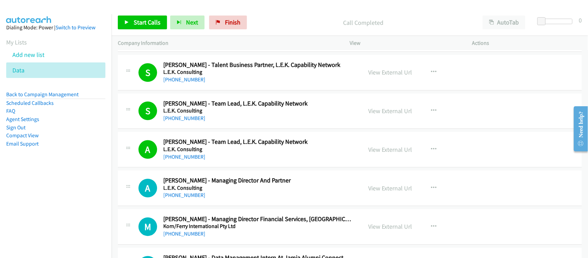
scroll to position [5557, 0]
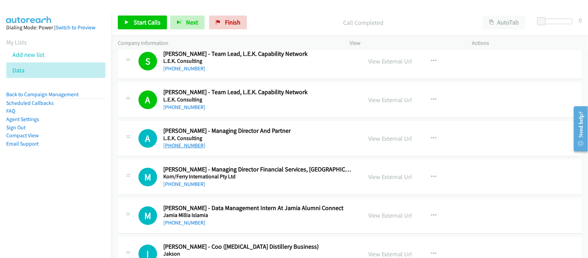
click at [184, 149] on link "[PHONE_NUMBER]" at bounding box center [184, 145] width 42 height 7
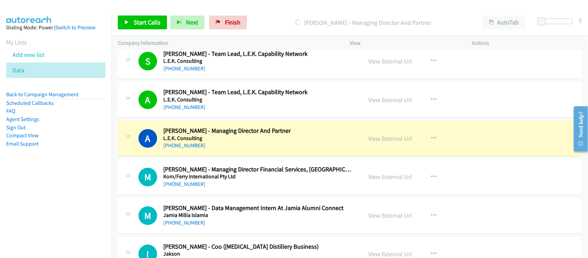
click at [211, 156] on div "A Callback Scheduled [PERSON_NAME] - Managing Director And Partner L.E.K. Consu…" at bounding box center [350, 138] width 464 height 35
click at [204, 150] on div "[PHONE_NUMBER]" at bounding box center [258, 145] width 190 height 8
click at [387, 142] on link "View External Url" at bounding box center [391, 138] width 44 height 8
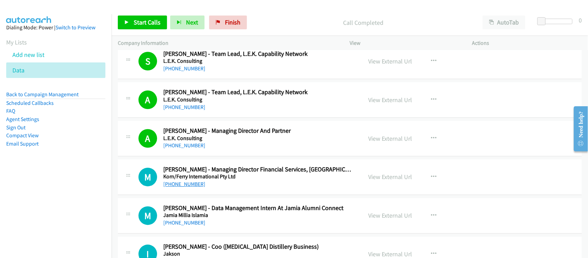
click at [195, 187] on link "[PHONE_NUMBER]" at bounding box center [184, 184] width 42 height 7
click at [83, 195] on nav "Dialing Mode: Power | Switch to Preview My Lists Add new list Data Back to Camp…" at bounding box center [56, 143] width 112 height 258
click at [204, 188] on div "[PHONE_NUMBER]" at bounding box center [258, 184] width 190 height 8
click at [178, 187] on link "[PHONE_NUMBER]" at bounding box center [184, 184] width 42 height 7
click at [203, 195] on div "M Callback Scheduled [PERSON_NAME] - Managing Director Financial Services, [GEO…" at bounding box center [350, 176] width 464 height 35
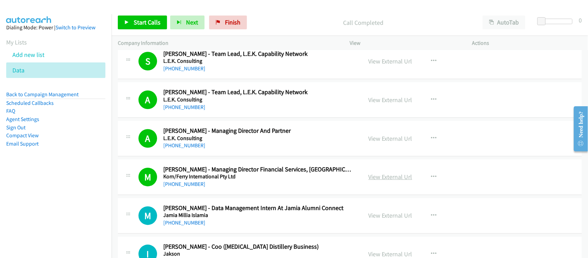
click at [376, 181] on link "View External Url" at bounding box center [391, 177] width 44 height 8
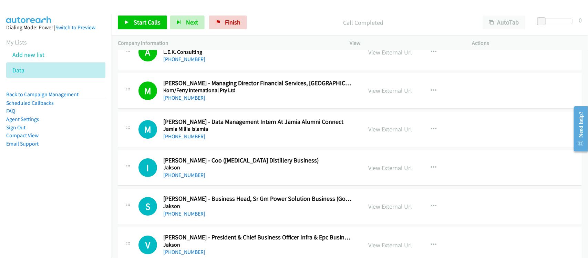
scroll to position [5686, 0]
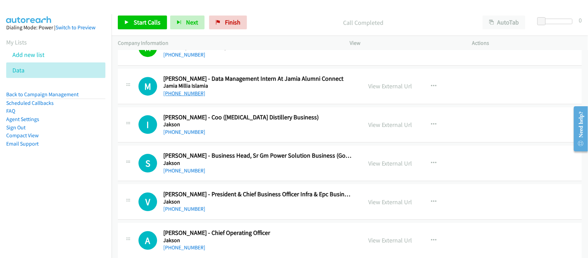
click at [182, 96] on link "[PHONE_NUMBER]" at bounding box center [184, 93] width 42 height 7
click at [192, 98] on div "[PHONE_NUMBER]" at bounding box center [258, 93] width 190 height 8
click at [192, 96] on link "[PHONE_NUMBER]" at bounding box center [184, 93] width 42 height 7
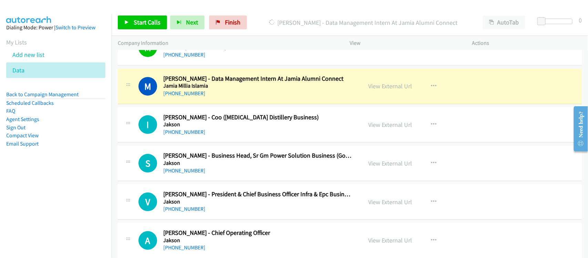
click at [205, 104] on div "M Callback Scheduled [PERSON_NAME] - Data Management Intern At Jamia Alumni Con…" at bounding box center [350, 86] width 464 height 35
click at [391, 90] on link "View External Url" at bounding box center [391, 86] width 44 height 8
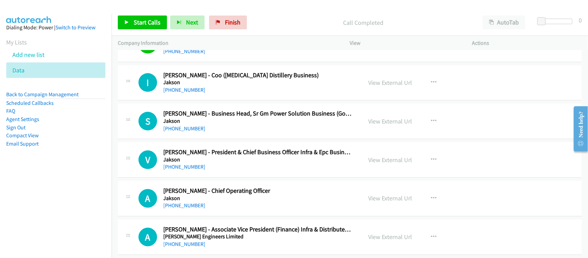
scroll to position [5729, 0]
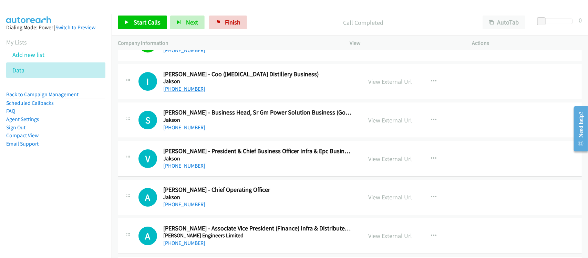
click at [193, 92] on link "[PHONE_NUMBER]" at bounding box center [184, 88] width 42 height 7
click at [208, 93] on div "[PHONE_NUMBER]" at bounding box center [258, 89] width 190 height 8
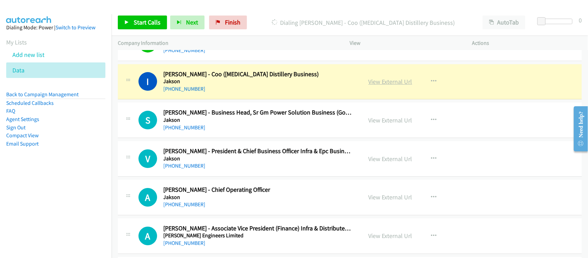
click at [373, 85] on link "View External Url" at bounding box center [391, 82] width 44 height 8
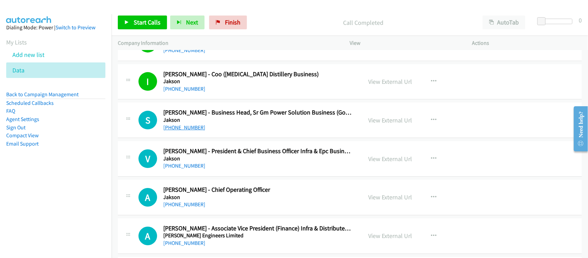
scroll to position [5772, 0]
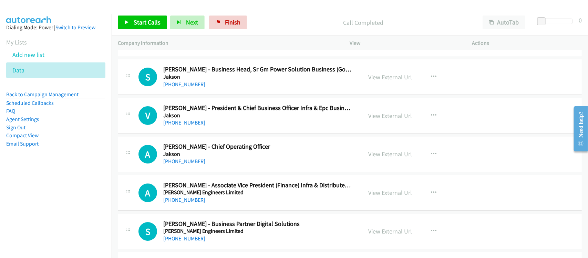
drag, startPoint x: 185, startPoint y: 169, endPoint x: 177, endPoint y: 157, distance: 13.9
click at [185, 164] on link "[PHONE_NUMBER]" at bounding box center [184, 161] width 42 height 7
click at [200, 165] on div "[PHONE_NUMBER]" at bounding box center [258, 161] width 190 height 8
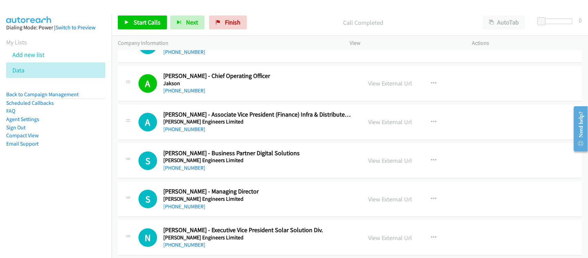
scroll to position [5858, 0]
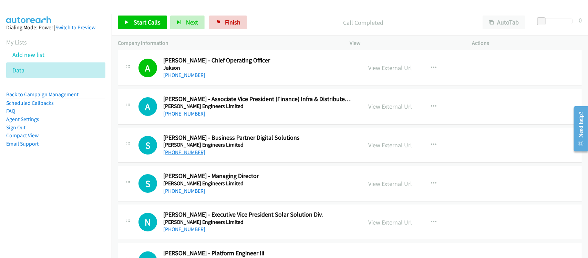
click at [187, 155] on link "[PHONE_NUMBER]" at bounding box center [184, 152] width 42 height 7
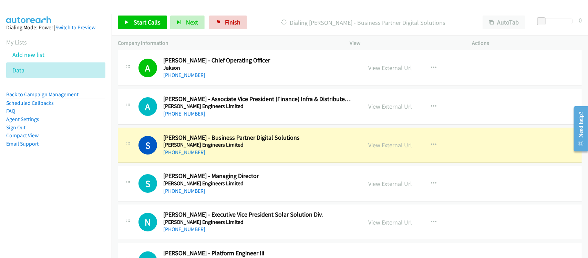
click at [206, 163] on div "S Callback Scheduled [PERSON_NAME] - Business Partner Digital Solutions [PERSON…" at bounding box center [350, 144] width 464 height 35
click at [379, 149] on link "View External Url" at bounding box center [391, 145] width 44 height 8
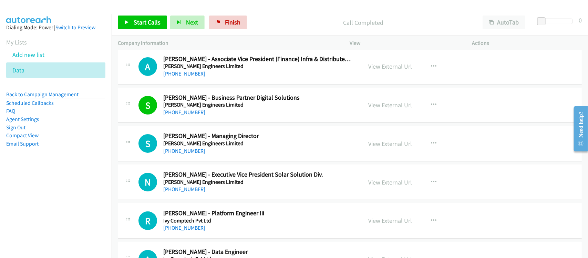
scroll to position [5944, 0]
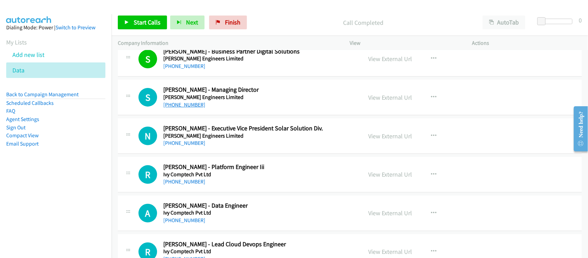
click at [186, 108] on link "[PHONE_NUMBER]" at bounding box center [184, 104] width 42 height 7
click at [211, 154] on div "N Callback Scheduled [PERSON_NAME] - Executive Vice President Solar Solution Di…" at bounding box center [350, 135] width 464 height 35
click at [190, 185] on link "[PHONE_NUMBER]" at bounding box center [184, 181] width 42 height 7
click at [207, 155] on td "N Callback Scheduled [PERSON_NAME] - Executive Vice President Solar Solution Di…" at bounding box center [350, 136] width 477 height 39
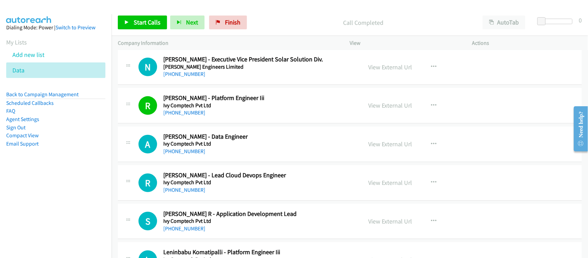
scroll to position [6030, 0]
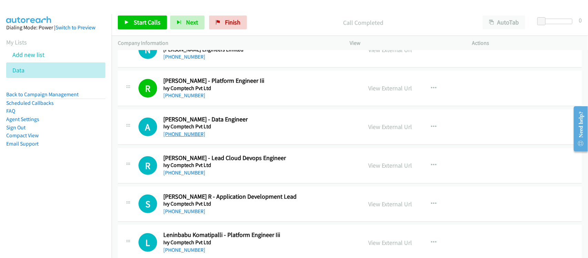
drag, startPoint x: 181, startPoint y: 145, endPoint x: 176, endPoint y: 142, distance: 5.4
click at [181, 137] on link "[PHONE_NUMBER]" at bounding box center [184, 134] width 42 height 7
click at [192, 183] on div "R Callback Scheduled [PERSON_NAME] - Lead Cloud Devops Engineer Ivy Comptech Pv…" at bounding box center [350, 165] width 464 height 35
click at [194, 176] on link "[PHONE_NUMBER]" at bounding box center [184, 172] width 42 height 7
click at [192, 214] on link "[PHONE_NUMBER]" at bounding box center [184, 211] width 42 height 7
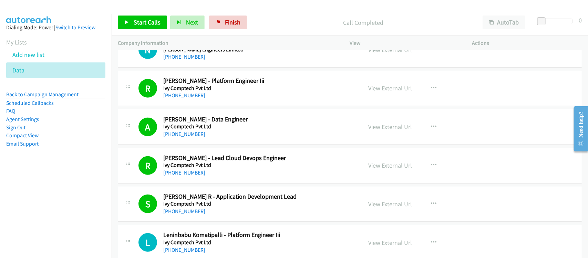
click at [180, 222] on div "S Callback Scheduled [PERSON_NAME] R - Application Development Lead Ivy Comptec…" at bounding box center [350, 203] width 464 height 35
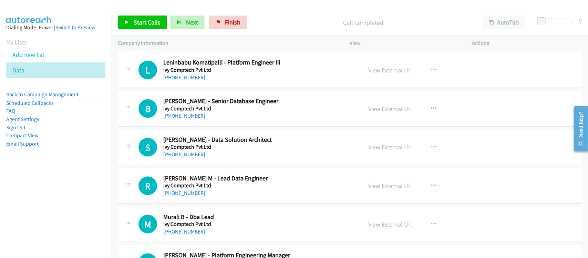
scroll to position [6160, 0]
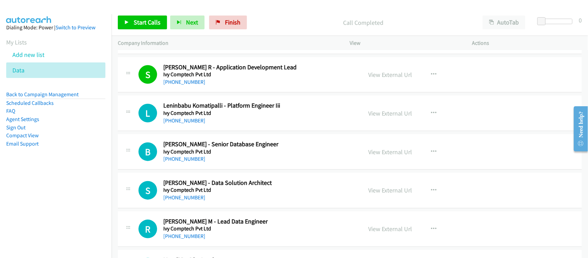
click at [181, 125] on div "[PHONE_NUMBER]" at bounding box center [258, 120] width 190 height 8
click at [180, 124] on link "[PHONE_NUMBER]" at bounding box center [184, 120] width 42 height 7
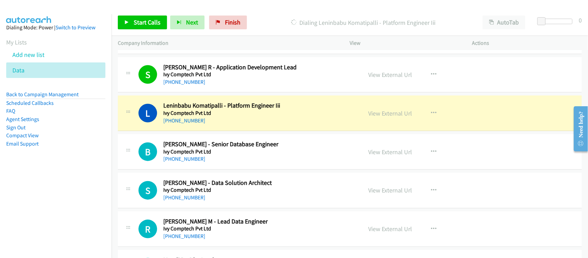
drag, startPoint x: 75, startPoint y: 176, endPoint x: 83, endPoint y: 174, distance: 8.6
click at [75, 176] on aside "Dialing Mode: Power | Switch to Preview My Lists Add new list Data Back to Camp…" at bounding box center [56, 96] width 112 height 165
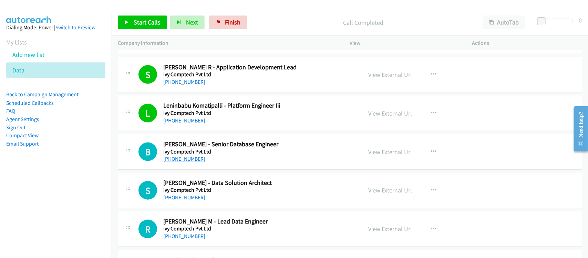
drag, startPoint x: 192, startPoint y: 170, endPoint x: 187, endPoint y: 168, distance: 5.4
click at [192, 162] on link "[PHONE_NUMBER]" at bounding box center [184, 158] width 42 height 7
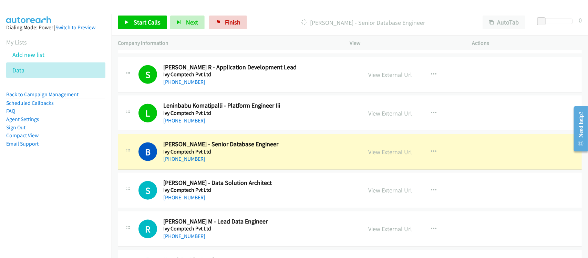
click at [209, 163] on div "[PHONE_NUMBER]" at bounding box center [258, 159] width 190 height 8
click at [402, 156] on link "View External Url" at bounding box center [391, 152] width 44 height 8
